Goal: Task Accomplishment & Management: Use online tool/utility

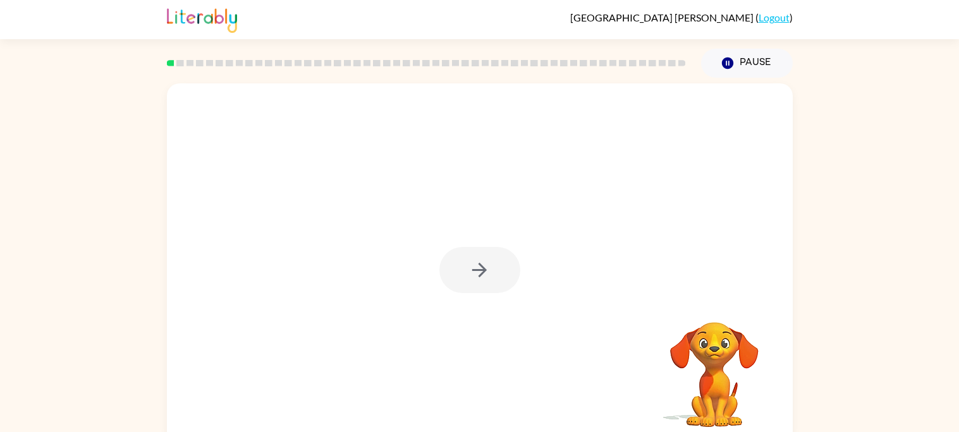
click at [478, 265] on div at bounding box center [479, 270] width 81 height 46
click at [490, 283] on button "button" at bounding box center [479, 270] width 81 height 46
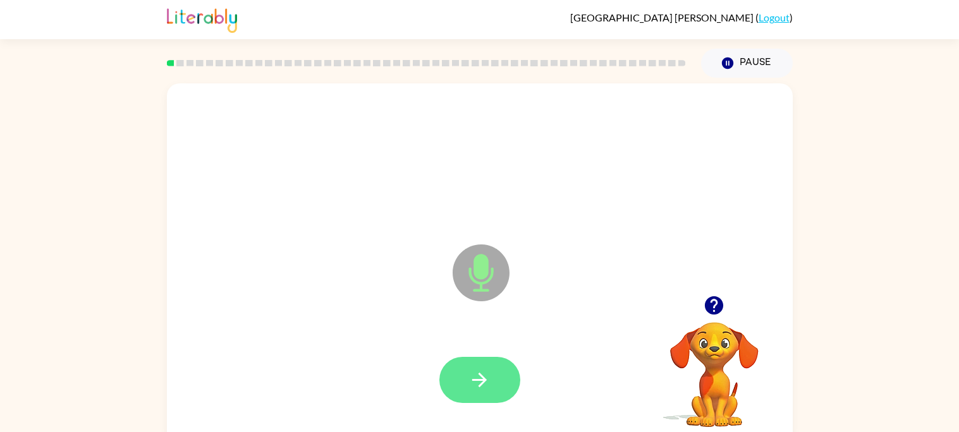
click at [499, 398] on button "button" at bounding box center [479, 380] width 81 height 46
click at [502, 382] on button "button" at bounding box center [479, 380] width 81 height 46
click at [489, 386] on icon "button" at bounding box center [479, 380] width 22 height 22
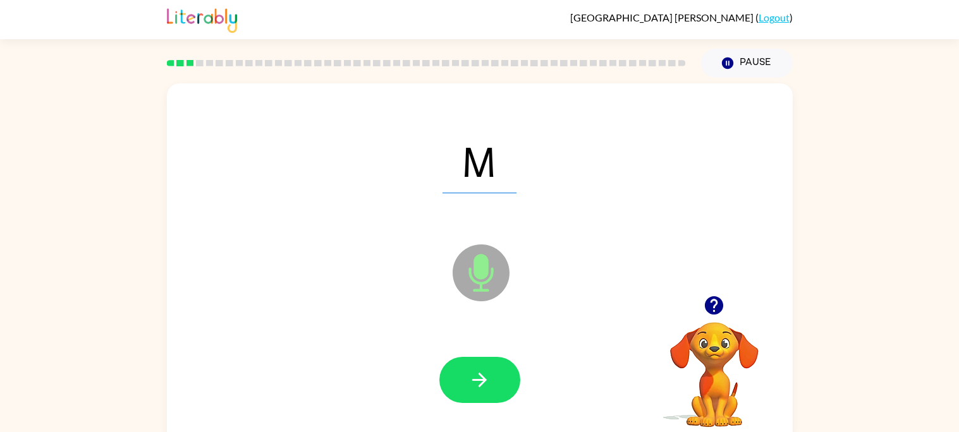
scroll to position [11, 0]
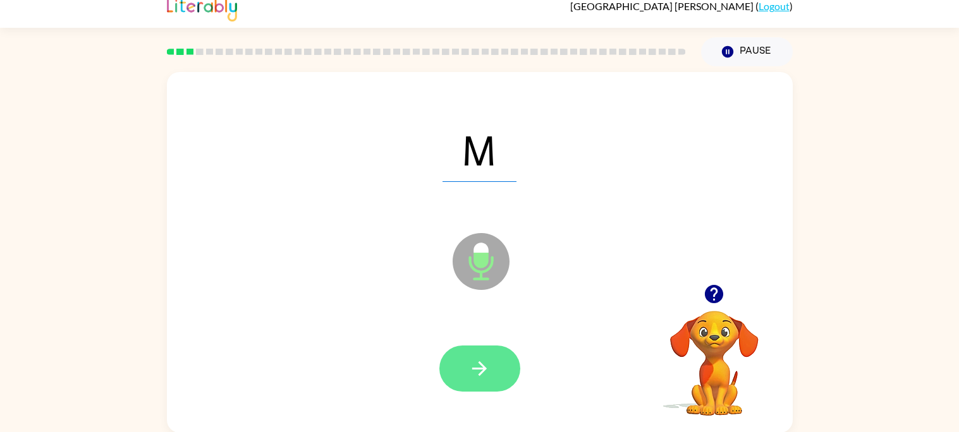
click at [486, 374] on icon "button" at bounding box center [479, 369] width 22 height 22
click at [448, 372] on button "button" at bounding box center [479, 369] width 81 height 46
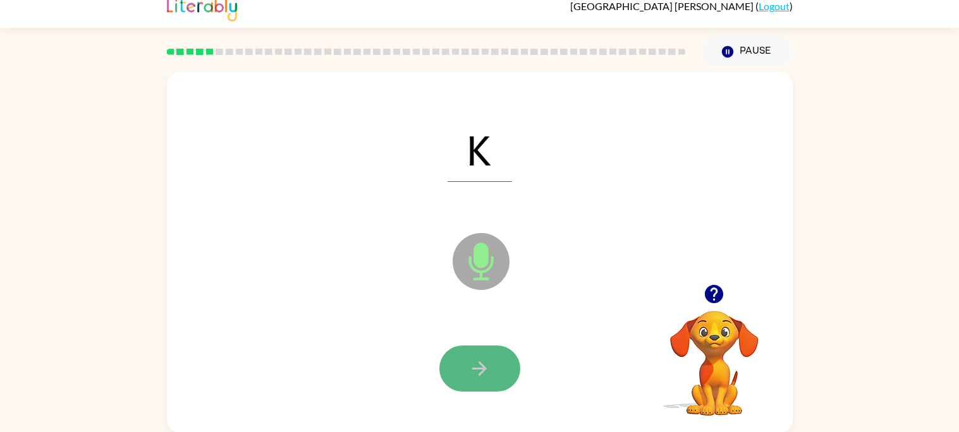
click at [461, 360] on button "button" at bounding box center [479, 369] width 81 height 46
click at [496, 385] on button "button" at bounding box center [479, 369] width 81 height 46
click at [485, 387] on button "button" at bounding box center [479, 369] width 81 height 46
click at [507, 373] on button "button" at bounding box center [479, 369] width 81 height 46
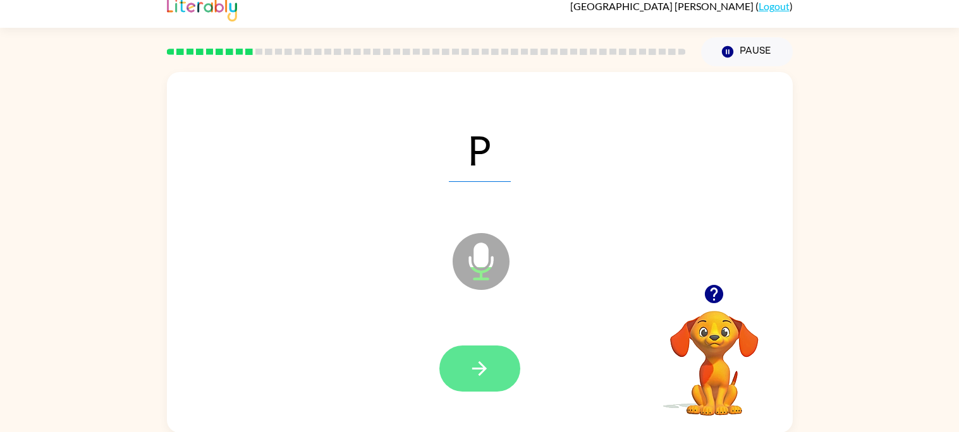
click at [510, 378] on button "button" at bounding box center [479, 369] width 81 height 46
click at [490, 365] on button "button" at bounding box center [479, 369] width 81 height 46
click at [490, 364] on button "button" at bounding box center [479, 369] width 81 height 46
click at [490, 374] on icon "button" at bounding box center [479, 369] width 22 height 22
click at [482, 382] on button "button" at bounding box center [479, 369] width 81 height 46
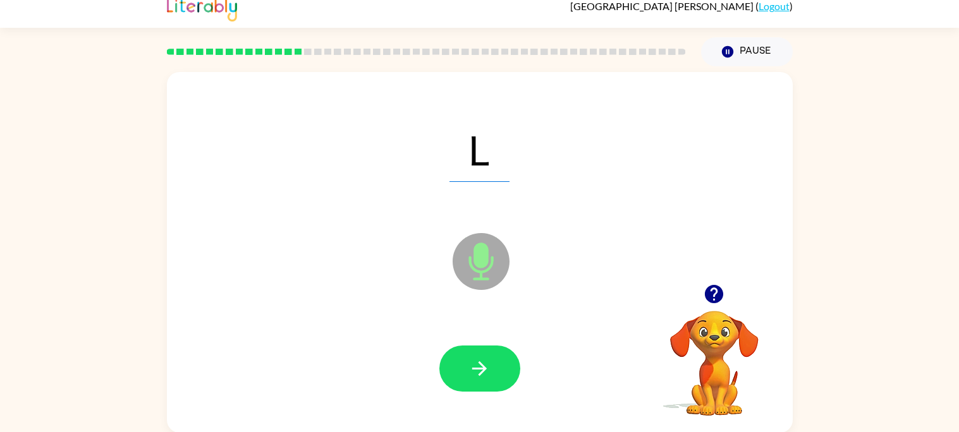
scroll to position [0, 0]
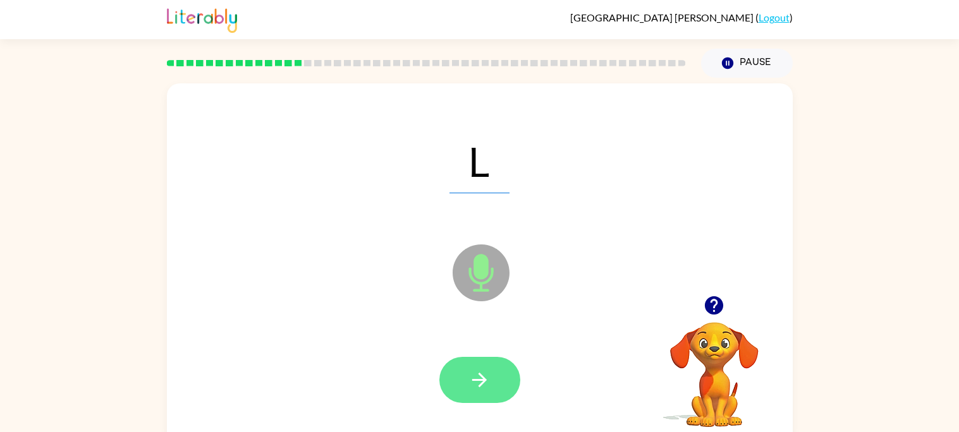
click at [485, 396] on button "button" at bounding box center [479, 380] width 81 height 46
click at [492, 392] on button "button" at bounding box center [479, 380] width 81 height 46
click at [473, 370] on icon "button" at bounding box center [479, 380] width 22 height 22
click at [471, 391] on button "button" at bounding box center [479, 380] width 81 height 46
click at [492, 383] on button "button" at bounding box center [479, 380] width 81 height 46
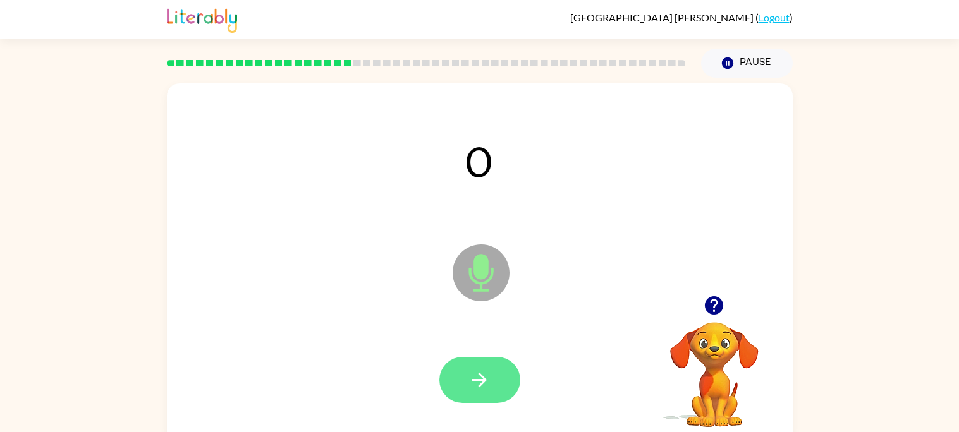
click at [480, 384] on icon "button" at bounding box center [479, 380] width 15 height 15
click at [491, 385] on button "button" at bounding box center [479, 380] width 81 height 46
click at [489, 383] on icon "button" at bounding box center [479, 380] width 22 height 22
click at [473, 388] on icon "button" at bounding box center [479, 380] width 22 height 22
click at [488, 387] on icon "button" at bounding box center [479, 380] width 22 height 22
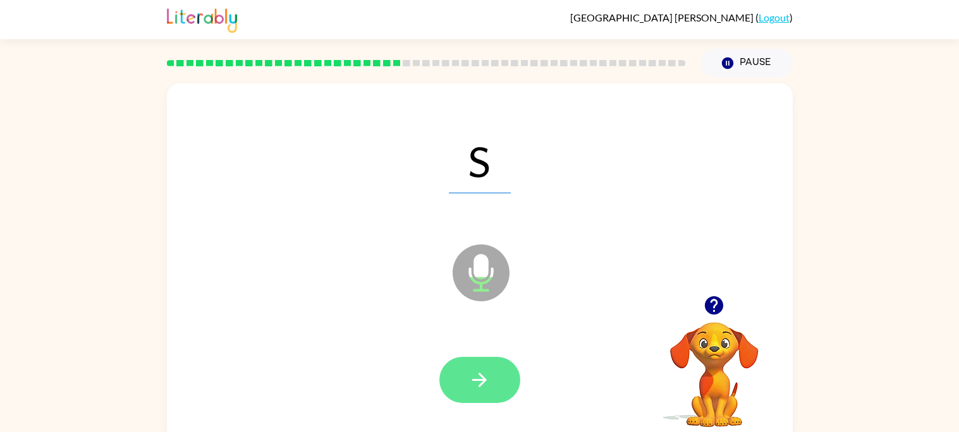
click at [471, 396] on button "button" at bounding box center [479, 380] width 81 height 46
click at [487, 384] on div at bounding box center [479, 380] width 81 height 46
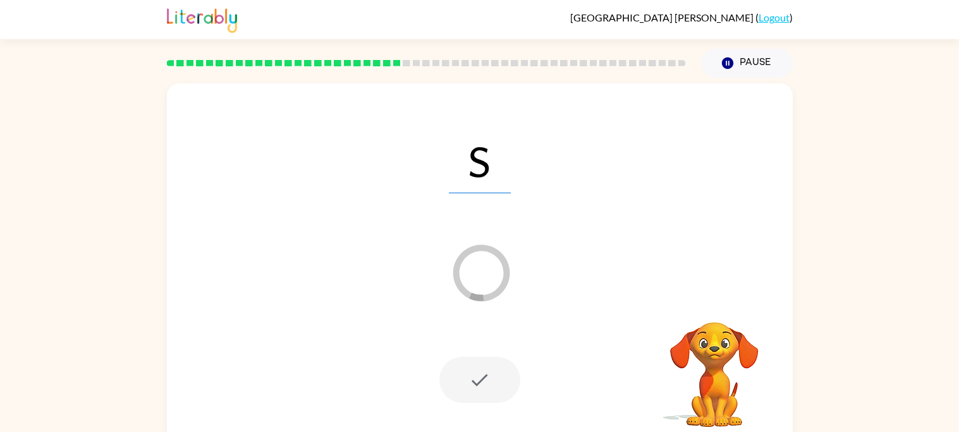
click at [513, 345] on div at bounding box center [479, 381] width 600 height 104
click at [497, 387] on div at bounding box center [479, 380] width 81 height 46
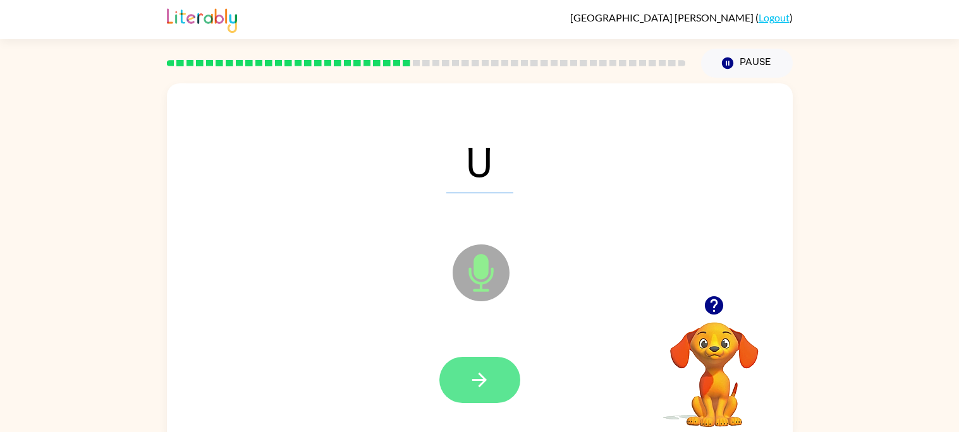
click at [468, 375] on icon "button" at bounding box center [479, 380] width 22 height 22
click at [474, 377] on icon "button" at bounding box center [479, 380] width 22 height 22
click at [492, 395] on button "button" at bounding box center [479, 380] width 81 height 46
click at [484, 386] on icon "button" at bounding box center [479, 380] width 22 height 22
click at [492, 383] on button "button" at bounding box center [479, 380] width 81 height 46
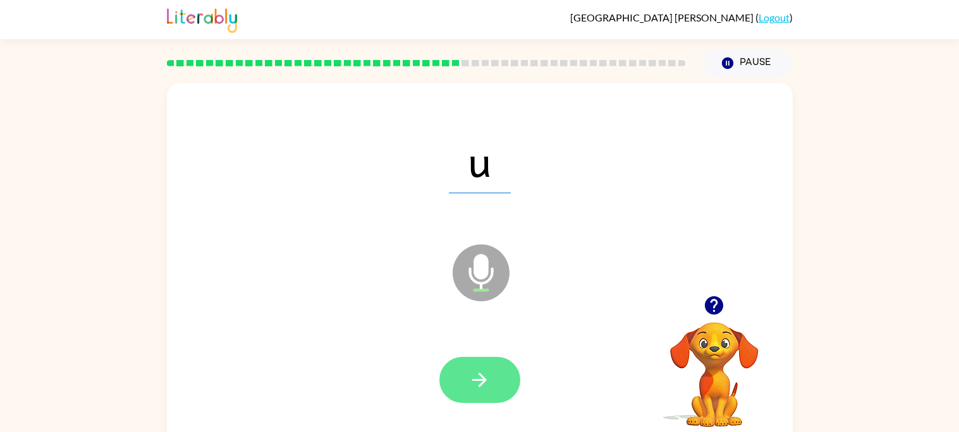
click at [487, 392] on button "button" at bounding box center [479, 380] width 81 height 46
click at [484, 391] on icon "button" at bounding box center [479, 380] width 22 height 22
click at [490, 398] on button "button" at bounding box center [479, 380] width 81 height 46
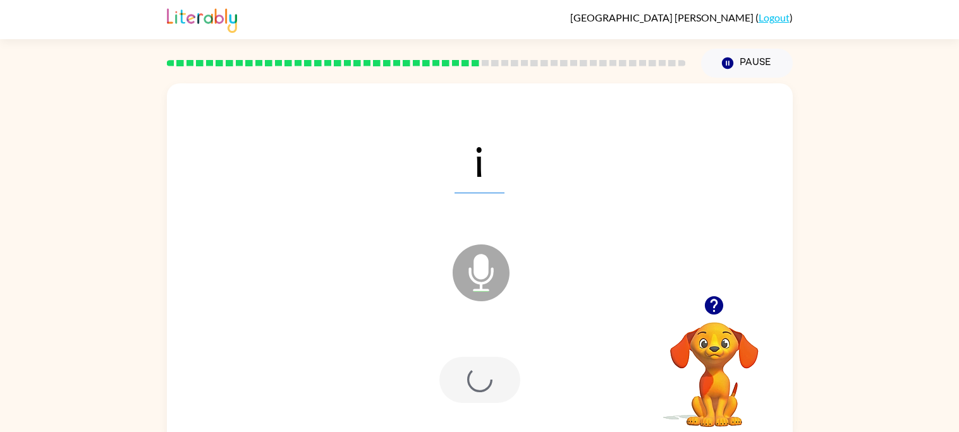
click at [487, 400] on div at bounding box center [479, 380] width 81 height 46
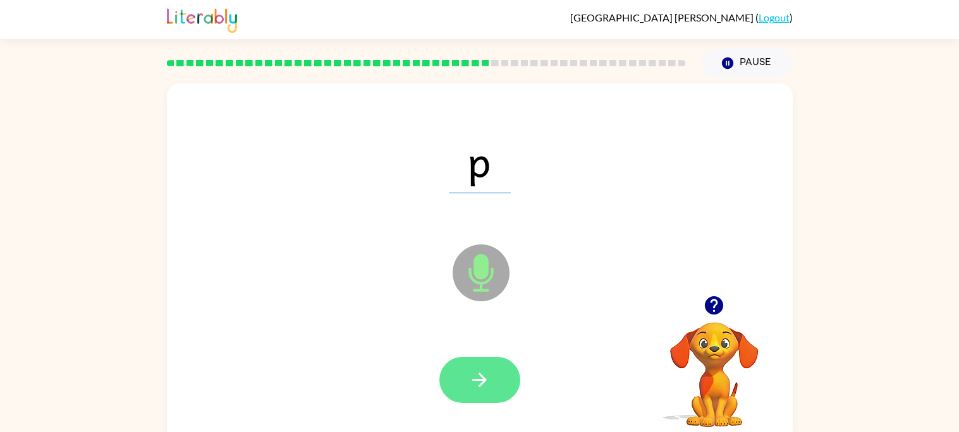
click at [484, 387] on icon "button" at bounding box center [479, 380] width 22 height 22
click at [710, 317] on button "button" at bounding box center [714, 305] width 32 height 32
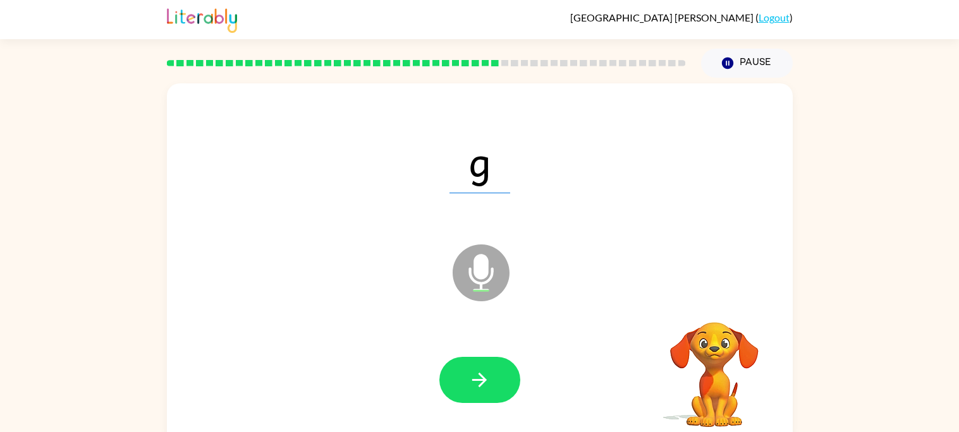
click at [713, 360] on video "Your browser must support playing .mp4 files to use Literably. Please try using…" at bounding box center [714, 366] width 126 height 126
click at [485, 391] on button "button" at bounding box center [479, 380] width 81 height 46
click at [732, 326] on video "Your browser must support playing .mp4 files to use Literably. Please try using…" at bounding box center [714, 366] width 126 height 126
click at [714, 305] on icon "button" at bounding box center [714, 305] width 18 height 18
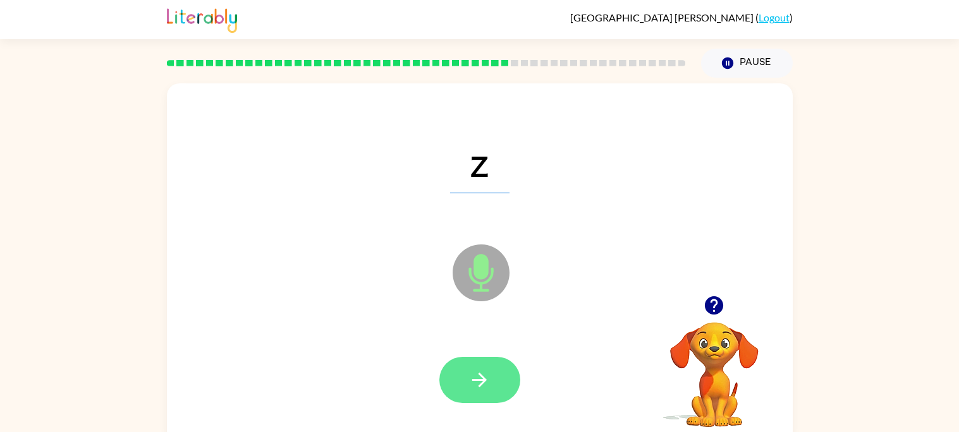
click at [487, 396] on button "button" at bounding box center [479, 380] width 81 height 46
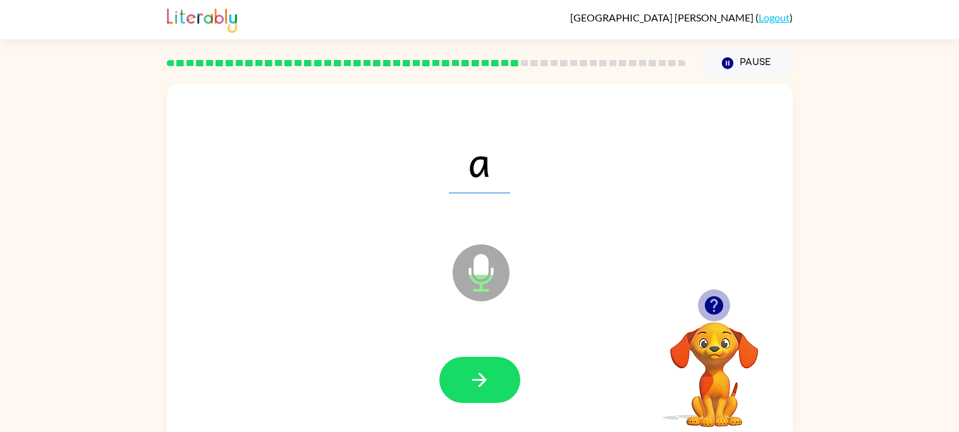
scroll to position [11, 0]
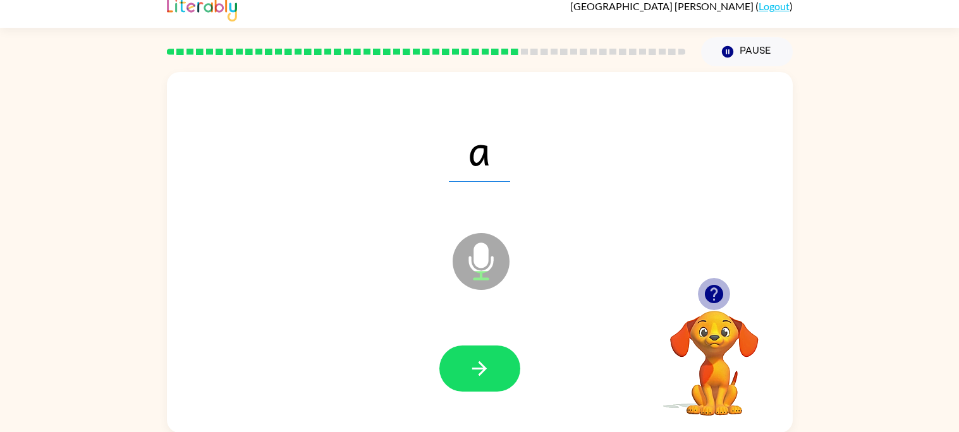
click at [718, 295] on icon "button" at bounding box center [714, 294] width 18 height 18
click at [499, 375] on button "button" at bounding box center [479, 369] width 81 height 46
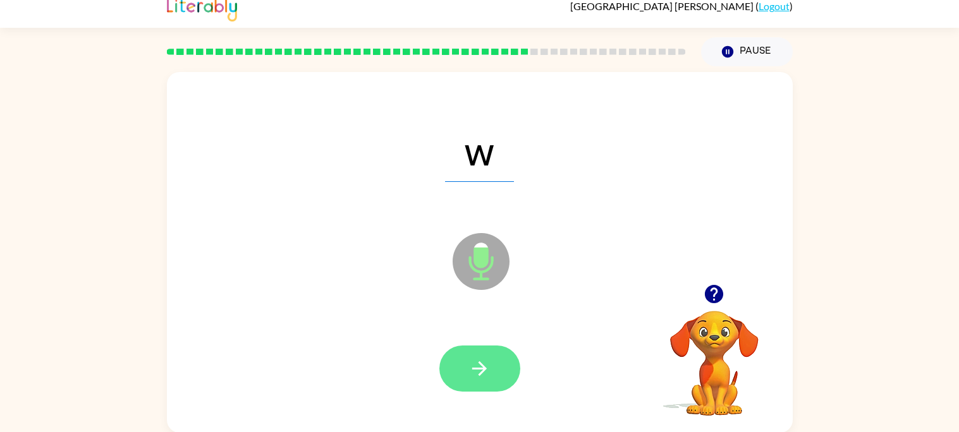
click at [490, 379] on button "button" at bounding box center [479, 369] width 81 height 46
click at [478, 371] on icon "button" at bounding box center [479, 369] width 22 height 22
click at [475, 373] on icon "button" at bounding box center [479, 369] width 22 height 22
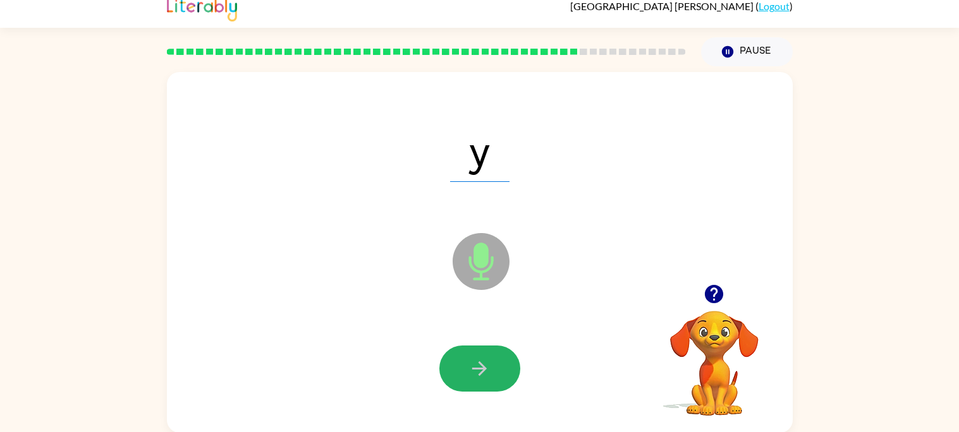
click at [475, 373] on icon "button" at bounding box center [479, 369] width 22 height 22
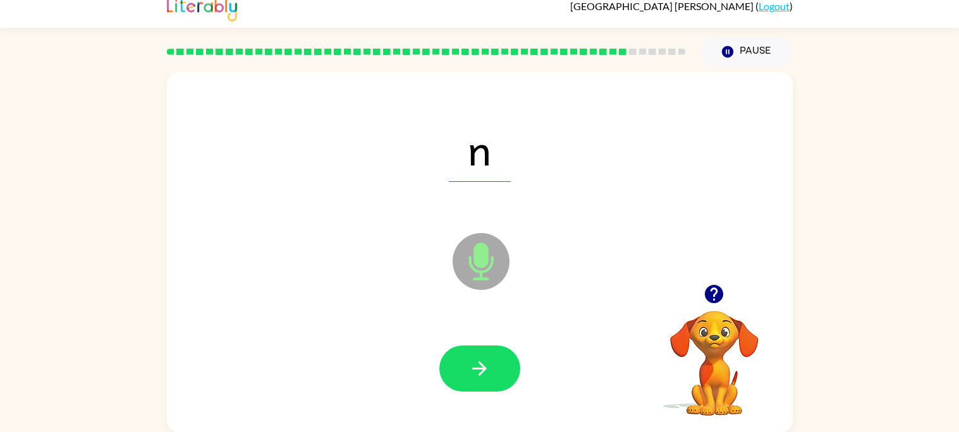
click at [475, 373] on icon "button" at bounding box center [479, 369] width 22 height 22
click at [768, 49] on button "Pause Pause" at bounding box center [747, 51] width 92 height 29
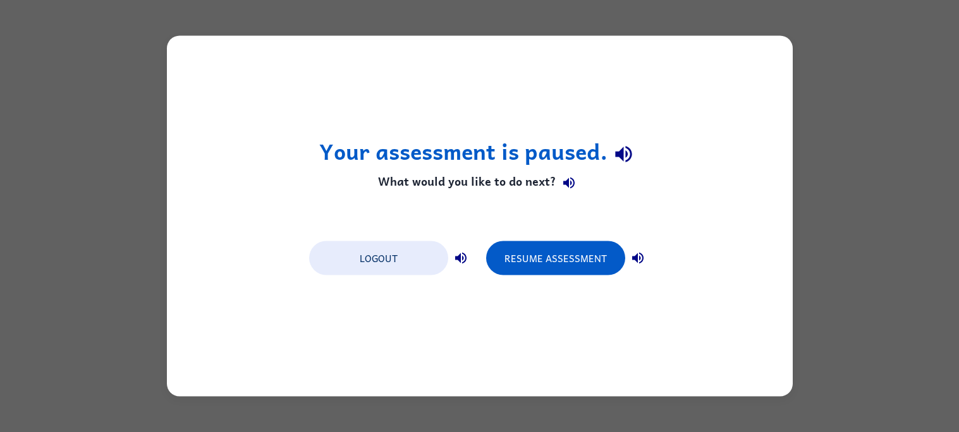
scroll to position [0, 0]
click at [398, 242] on button "Logout" at bounding box center [378, 258] width 139 height 34
